Goal: Information Seeking & Learning: Find specific fact

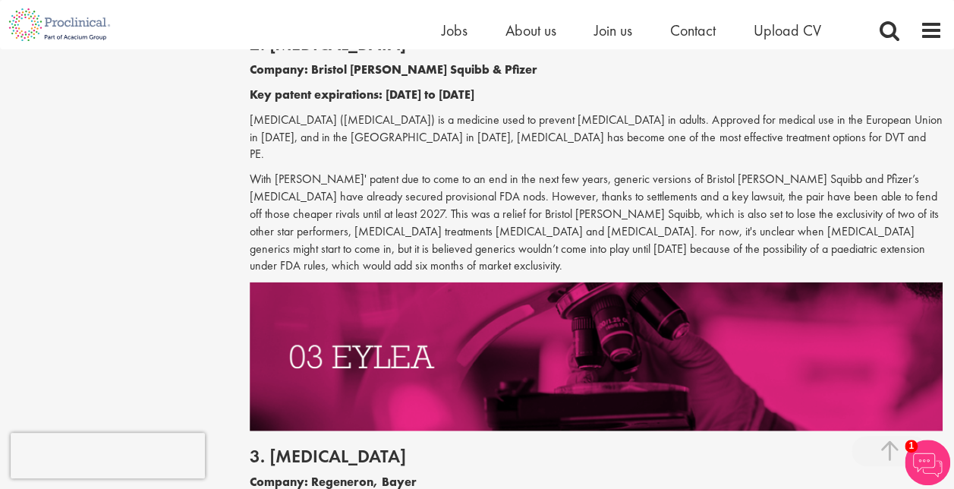
scroll to position [1519, 0]
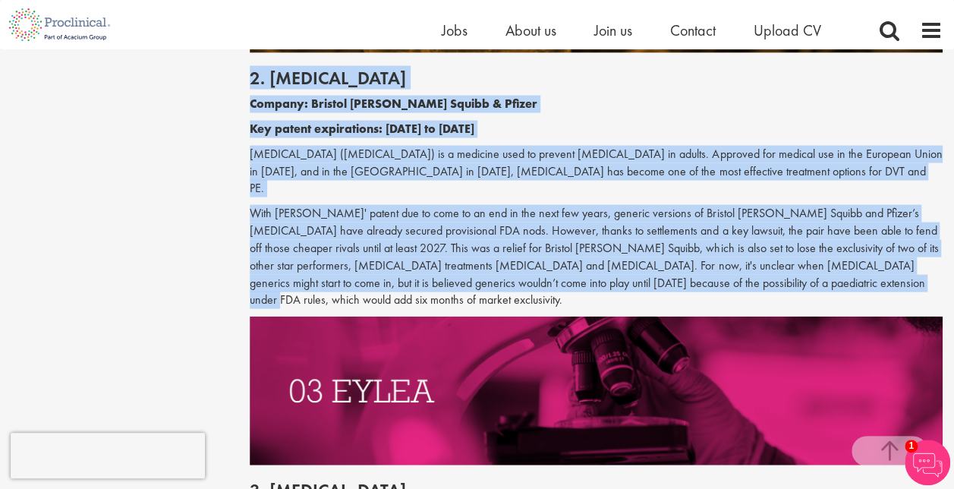
drag, startPoint x: 749, startPoint y: 266, endPoint x: 226, endPoint y: 65, distance: 559.8
click at [487, 221] on p "With [PERSON_NAME]' patent due to come to an end in the next few years, generic…" at bounding box center [596, 257] width 693 height 104
click at [757, 269] on p "With [PERSON_NAME]' patent due to come to an end in the next few years, generic…" at bounding box center [596, 257] width 693 height 104
drag, startPoint x: 753, startPoint y: 269, endPoint x: 273, endPoint y: 84, distance: 514.4
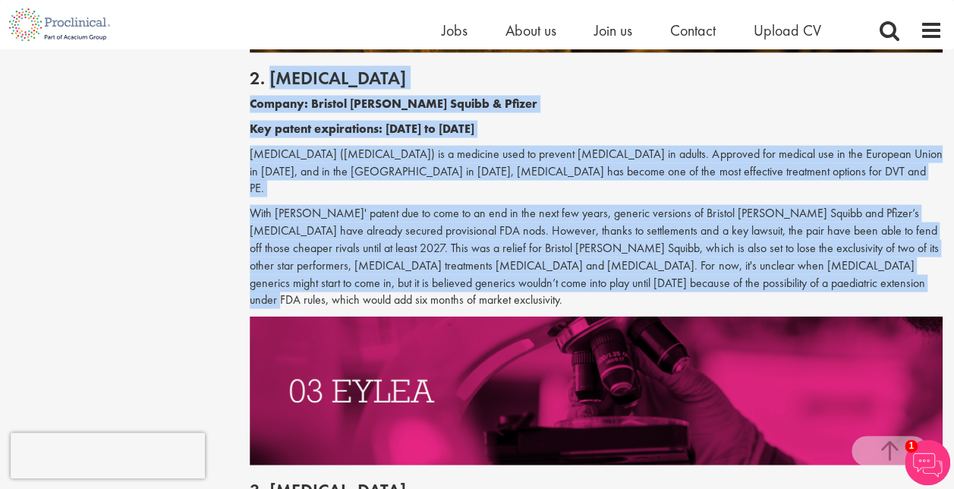
click at [273, 84] on div "2. [MEDICAL_DATA] Company: Bristol [PERSON_NAME] Squibb & Pfizer Key patent exp…" at bounding box center [596, 185] width 716 height 264
copy div "Loremip Dolorsi: Ametcon Adipi Elitse & Doeius Tem incidi utlaboreetd: 1614 ma …"
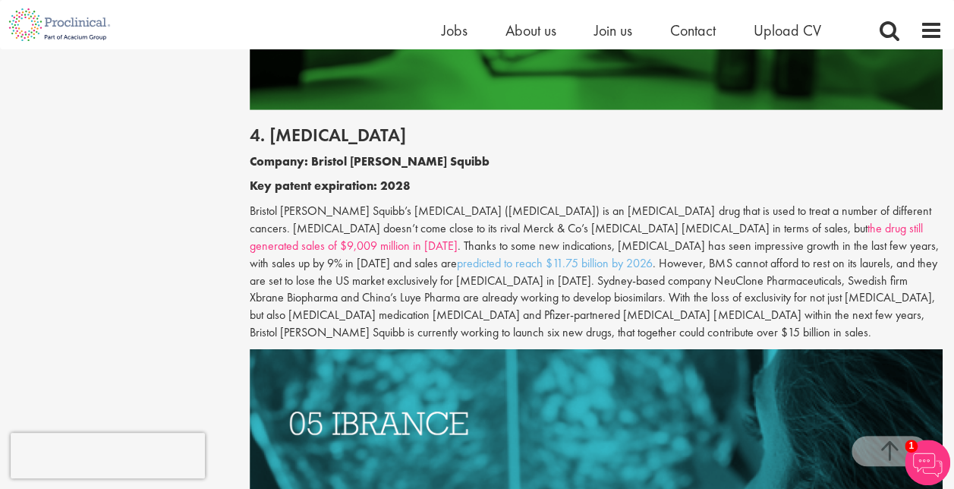
scroll to position [2202, 0]
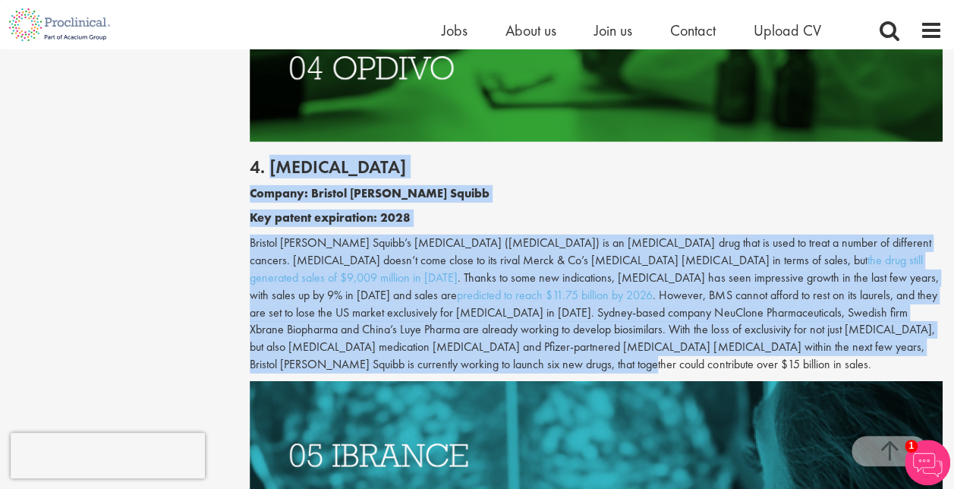
drag, startPoint x: 818, startPoint y: 311, endPoint x: 270, endPoint y: 126, distance: 579.1
click at [270, 142] on div "4. [MEDICAL_DATA] Company: Bristol [PERSON_NAME] Squibb Key patent expiration: …" at bounding box center [596, 261] width 716 height 239
copy div "Loremi Dolorsi: Ametcon Adipi Elitse Doe tempor incididunt: 2534 Utlabor Etdol …"
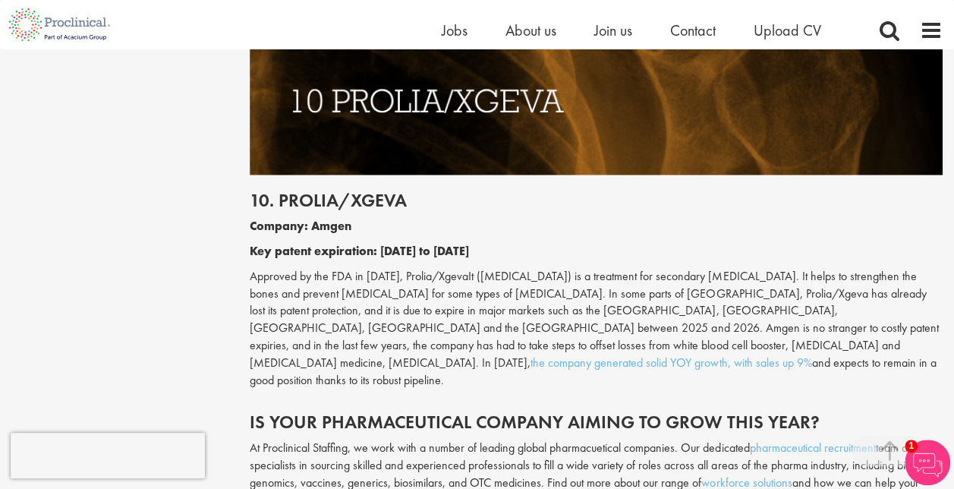
scroll to position [4631, 0]
